Goal: Communication & Community: Answer question/provide support

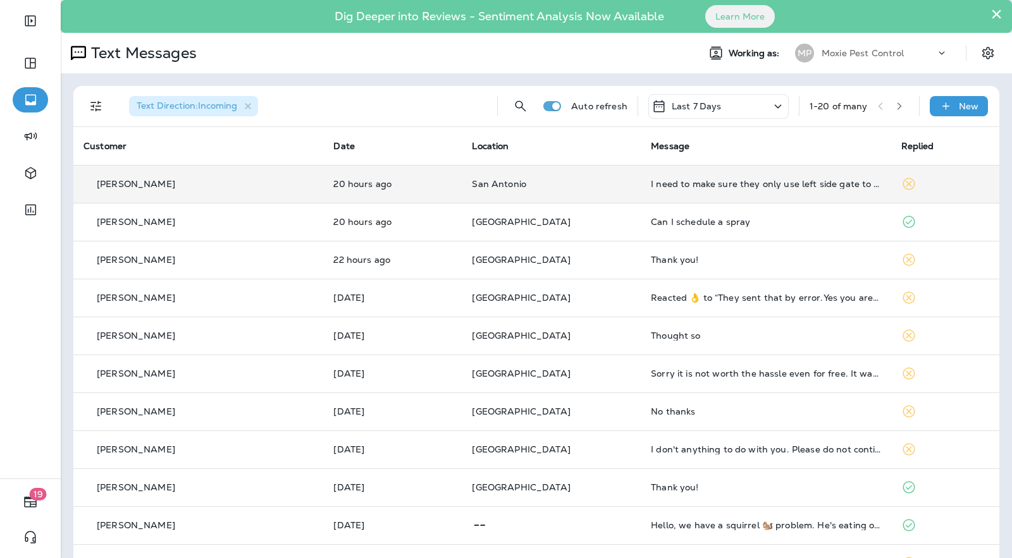
click at [677, 191] on td "I need to make sure they only use left side gate to backyard. (When facing fron…" at bounding box center [766, 184] width 250 height 38
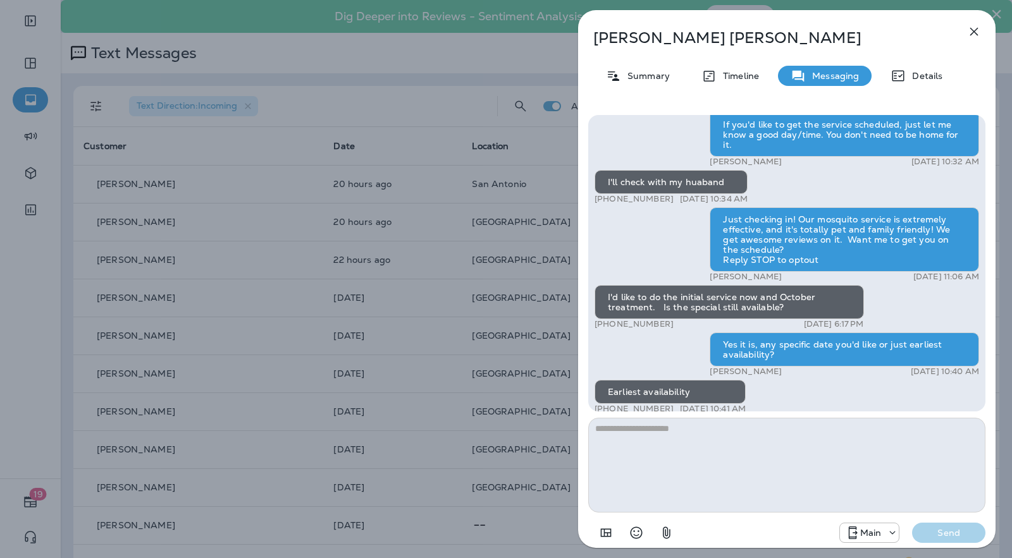
scroll to position [1, 0]
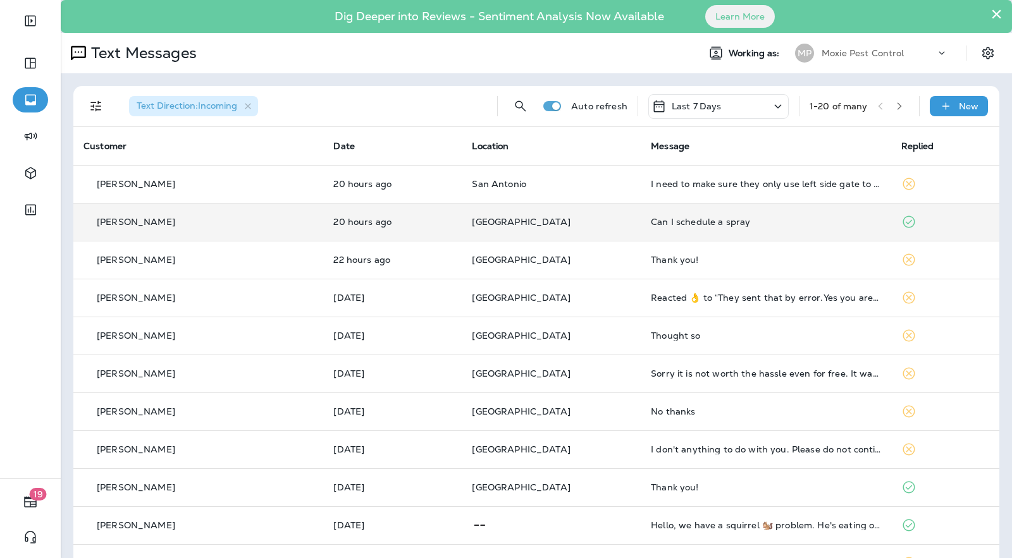
click at [587, 221] on p "[GEOGRAPHIC_DATA]" at bounding box center [551, 222] width 159 height 10
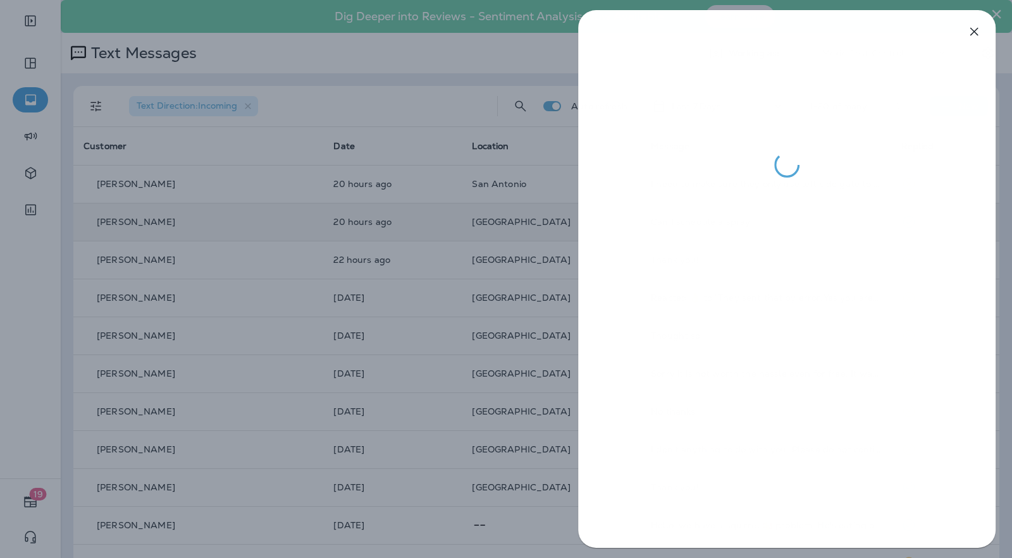
click at [539, 243] on div at bounding box center [506, 279] width 1012 height 558
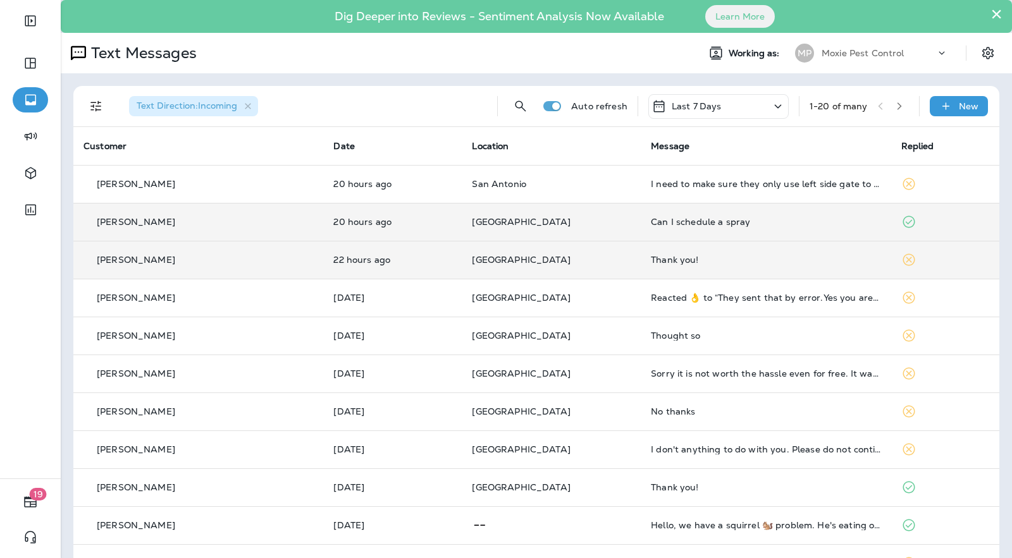
click at [668, 264] on div "Thank you!" at bounding box center [766, 260] width 230 height 10
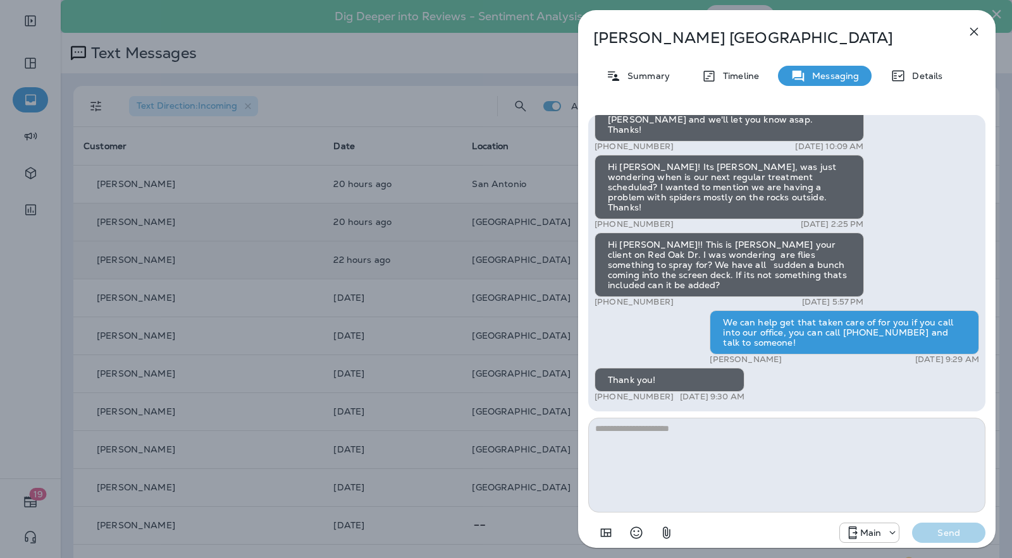
click at [568, 246] on div "Judy Birmingham Summary Timeline Messaging Details Hi, Judy , this is Cameron w…" at bounding box center [786, 279] width 450 height 558
